Goal: Information Seeking & Learning: Learn about a topic

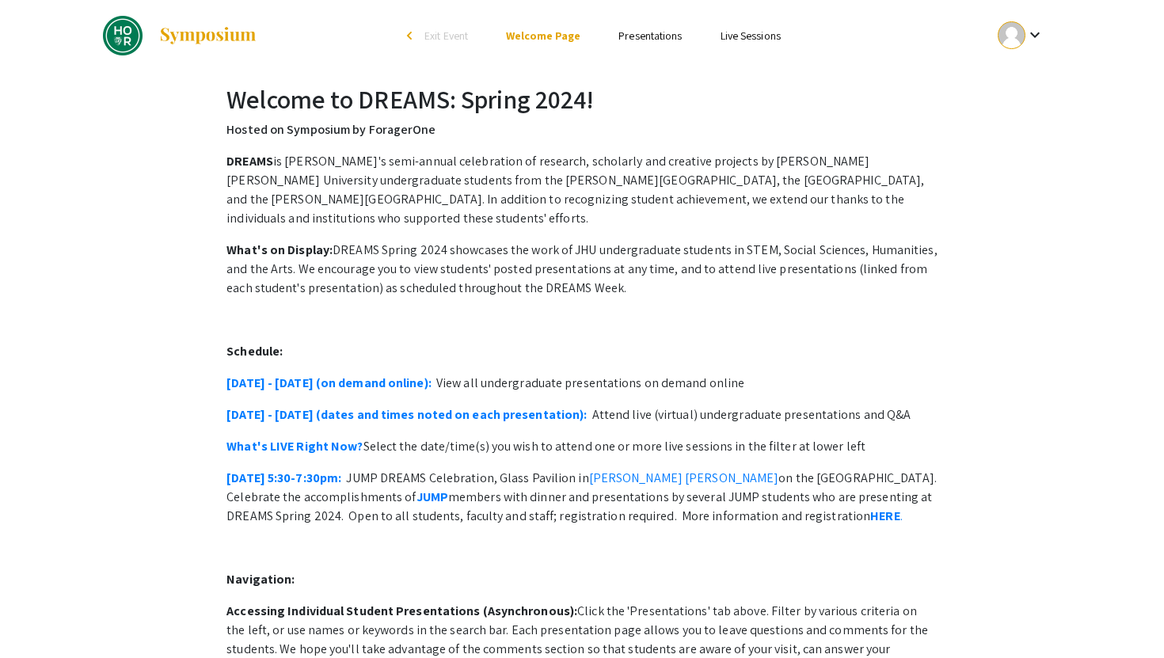
click at [607, 44] on li "Presentations" at bounding box center [649, 35] width 101 height 19
click at [623, 44] on li "Presentations" at bounding box center [649, 35] width 101 height 19
click at [638, 37] on link "Presentations" at bounding box center [649, 36] width 63 height 14
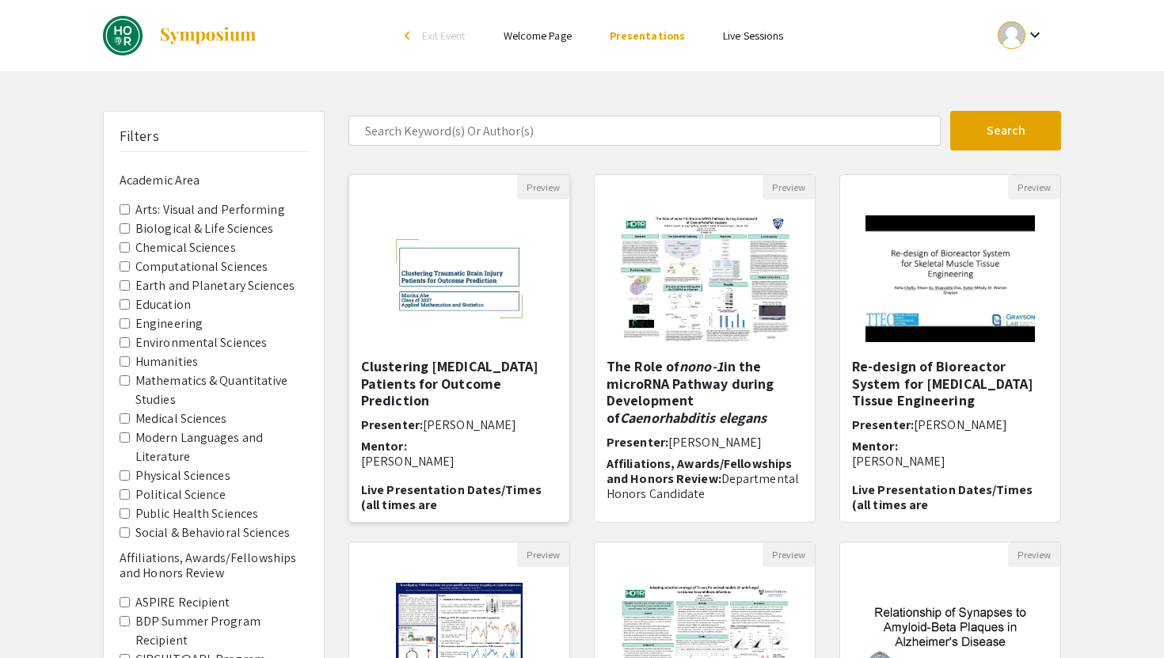
click at [439, 337] on img "Open Presentation <p>Clustering Traumatic Brain Injury Patients for Outcome Pre…" at bounding box center [459, 279] width 220 height 138
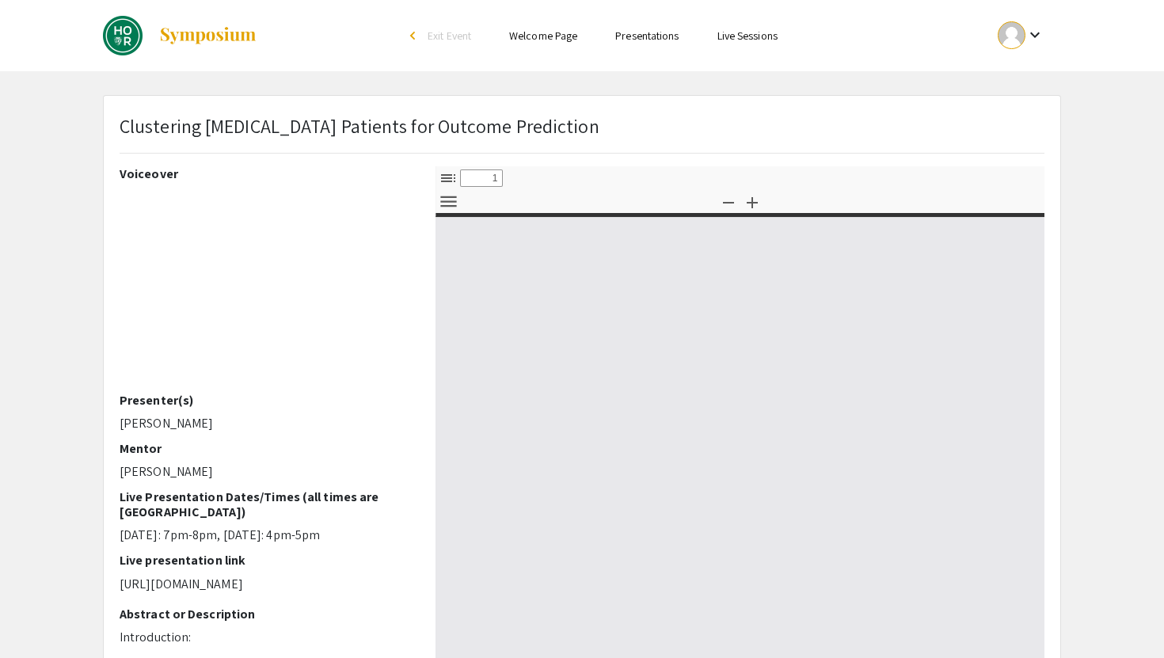
select select "custom"
type input "0"
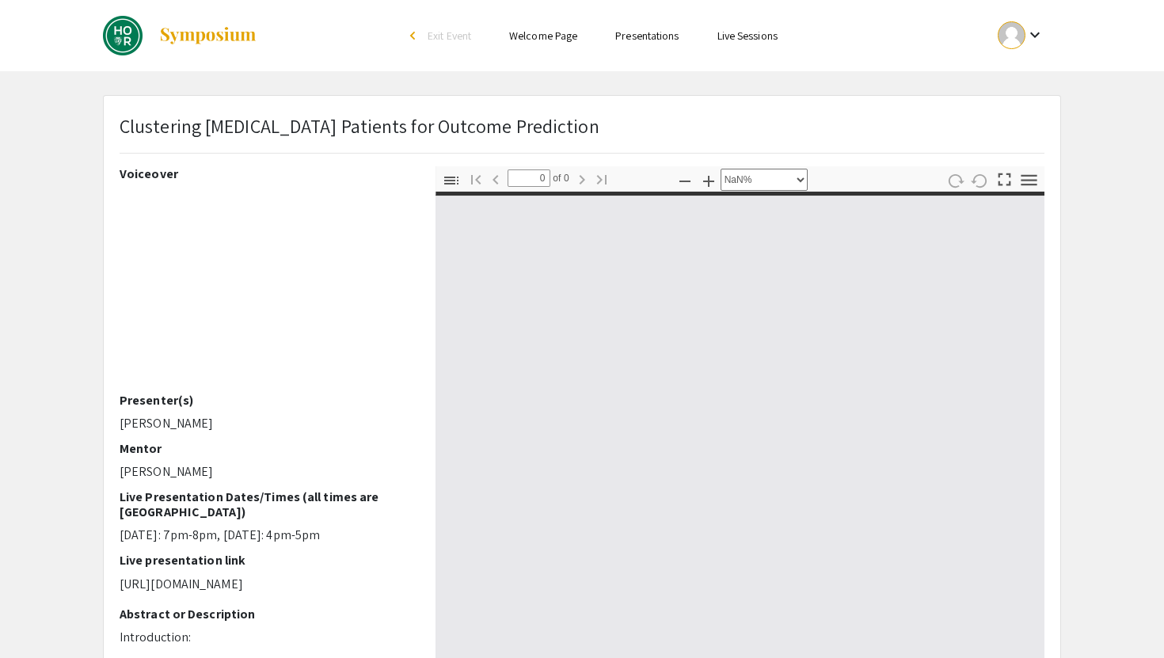
select select "auto"
type input "1"
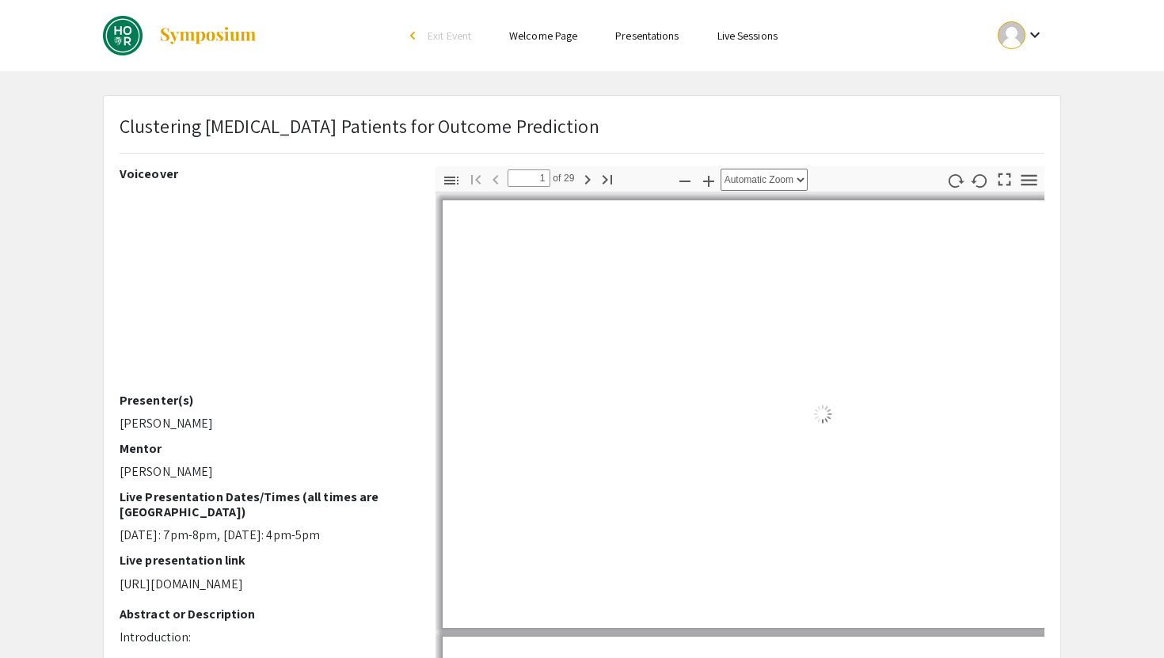
select select "auto"
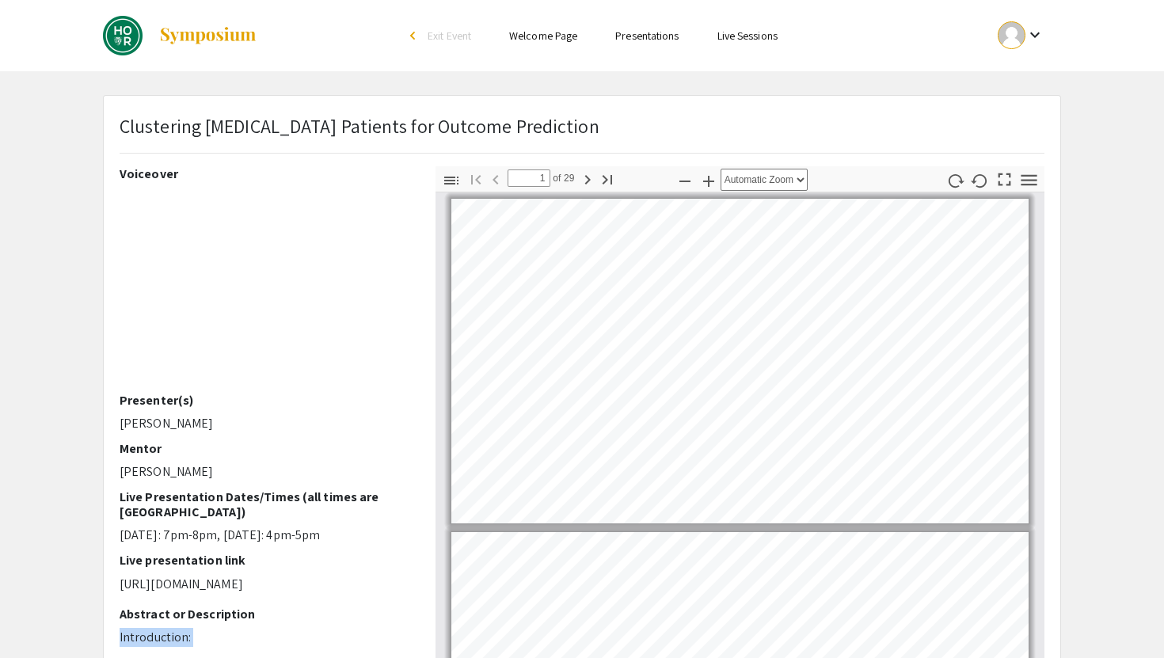
drag, startPoint x: 326, startPoint y: 263, endPoint x: 109, endPoint y: 632, distance: 428.0
click at [109, 632] on div "Voiceover Presenter(s) [PERSON_NAME] [PERSON_NAME] Live Presentation Dates/Time…" at bounding box center [266, 443] width 316 height 554
copy p "Introduction: Although [MEDICAL_DATA] (TBI) is a complex injury that requires c…"
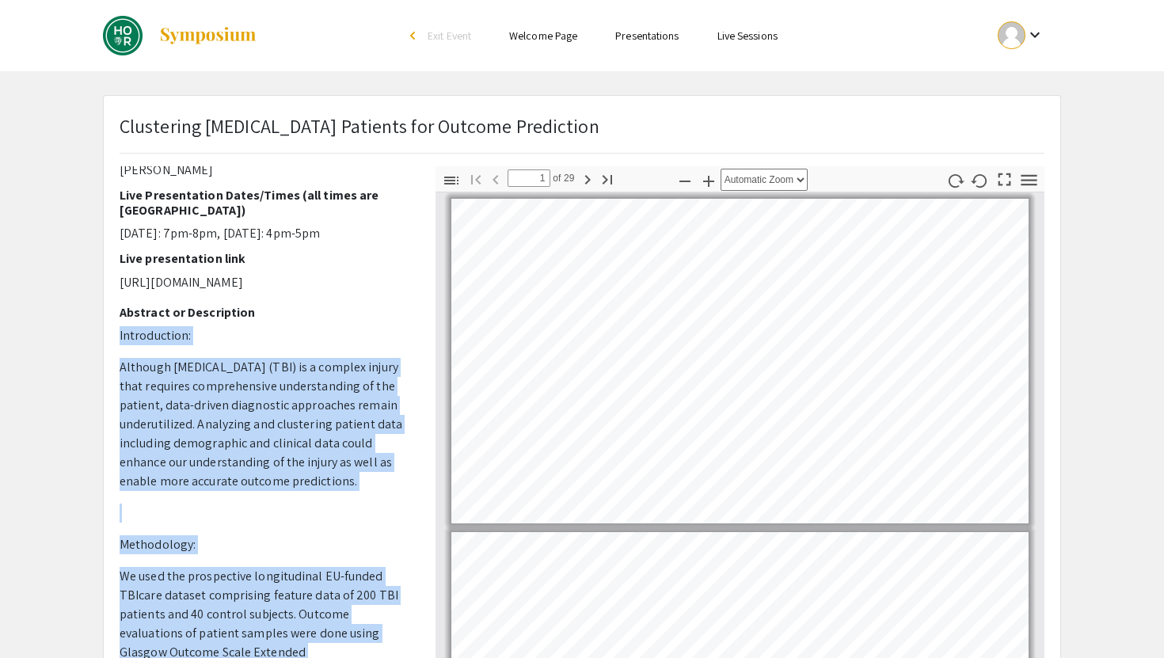
scroll to position [299, 0]
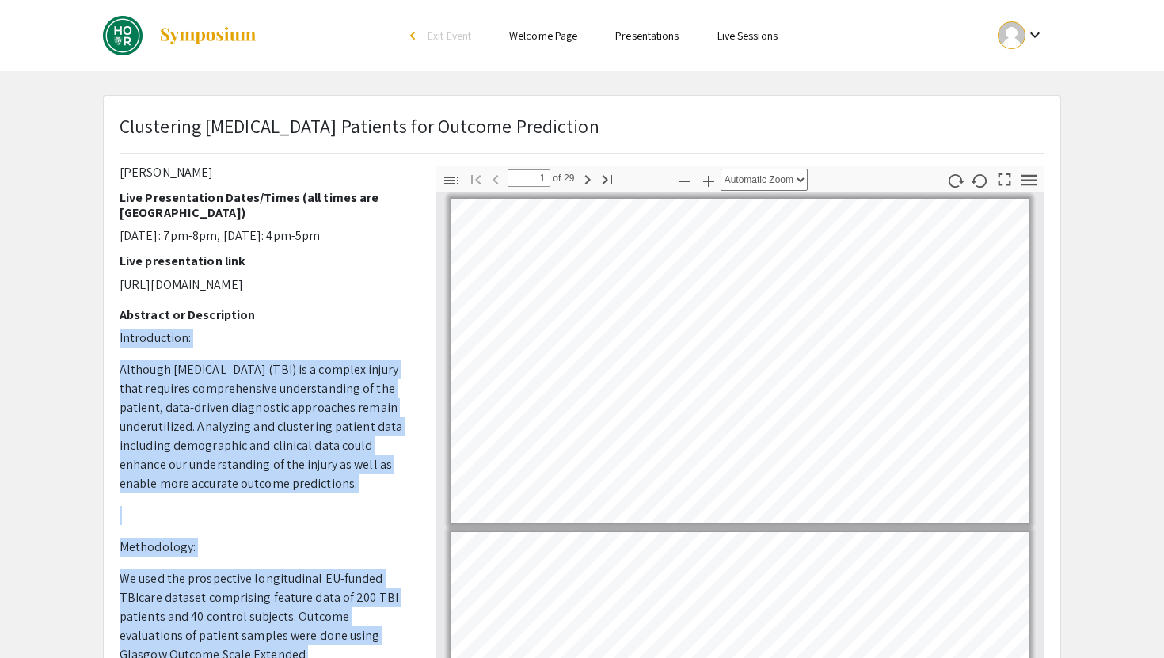
click at [262, 419] on p "Although [MEDICAL_DATA] (TBI) is a complex injury that requires comprehensive u…" at bounding box center [266, 426] width 292 height 133
